Goal: Contribute content

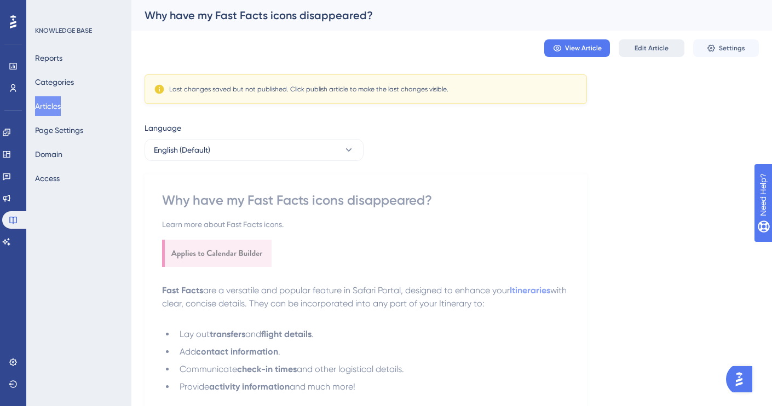
click at [645, 49] on span "Edit Article" at bounding box center [652, 48] width 34 height 9
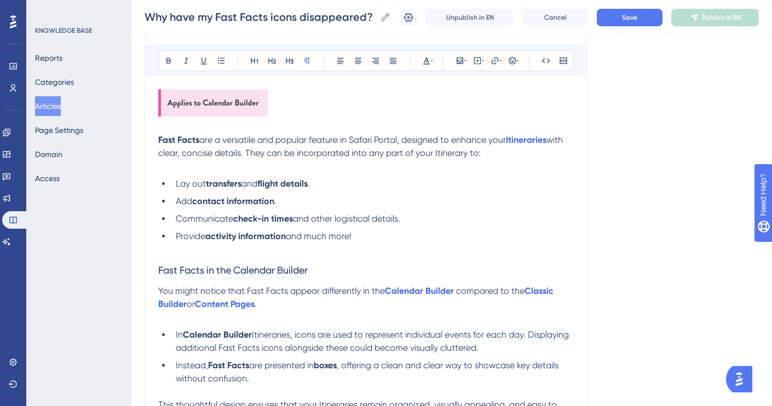
scroll to position [137, 0]
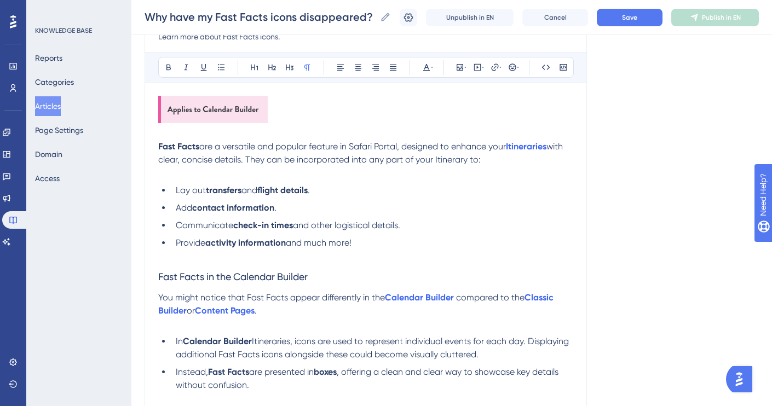
click at [462, 160] on span "with clear, concise details. They can be incorporated into any part of your Iti…" at bounding box center [361, 153] width 407 height 24
click at [452, 160] on span "with clear, concise details. They can be incorporated into any part of your Iti…" at bounding box center [361, 153] width 407 height 24
click at [440, 159] on span "with clear, concise details. They can be incorporated into any part of a propos…" at bounding box center [361, 153] width 407 height 24
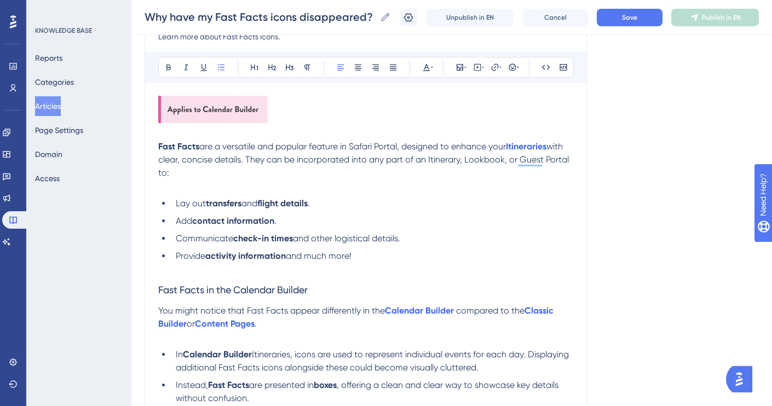
click at [299, 221] on li "Add contact information ." at bounding box center [372, 221] width 402 height 13
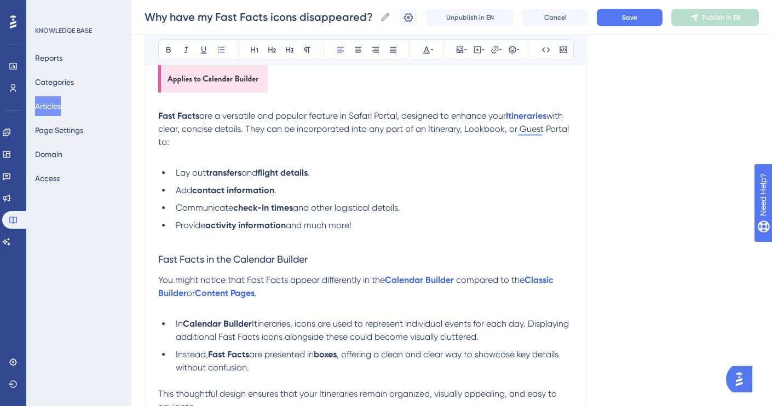
scroll to position [166, 0]
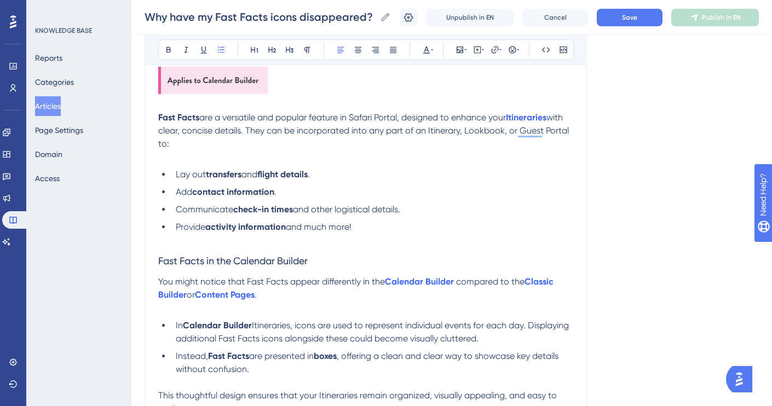
click at [168, 143] on span "with clear, concise details. They can be incorporated into any part of an Itine…" at bounding box center [364, 130] width 413 height 37
drag, startPoint x: 378, startPoint y: 230, endPoint x: 155, endPoint y: 170, distance: 231.4
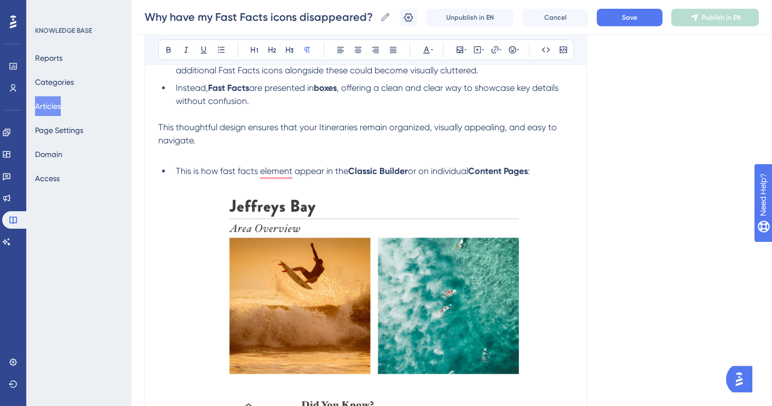
scroll to position [496, 0]
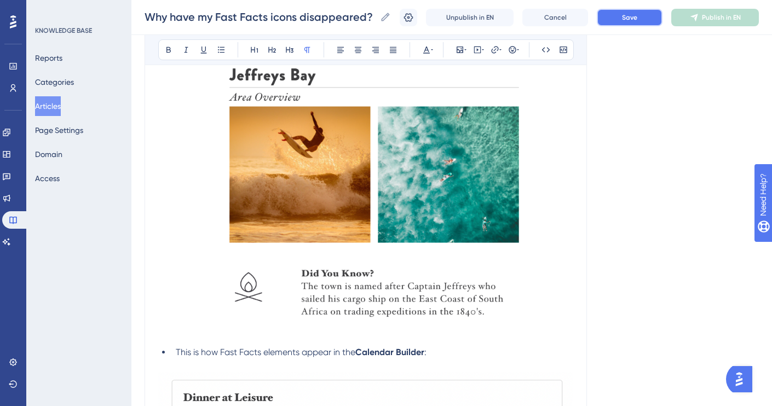
click at [634, 15] on span "Save" at bounding box center [629, 17] width 15 height 9
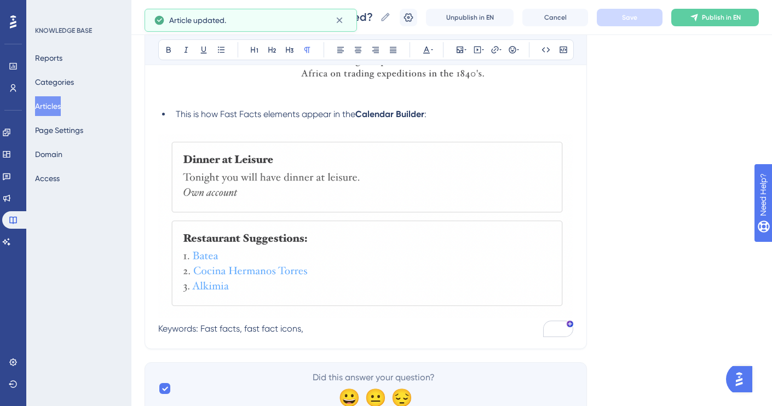
scroll to position [779, 0]
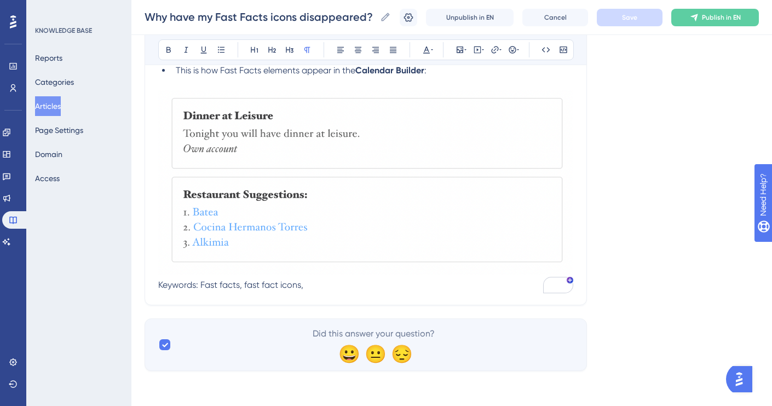
click at [315, 285] on p "Keywords: Fast facts, fast fact icons," at bounding box center [365, 190] width 415 height 201
